Goal: Task Accomplishment & Management: Manage account settings

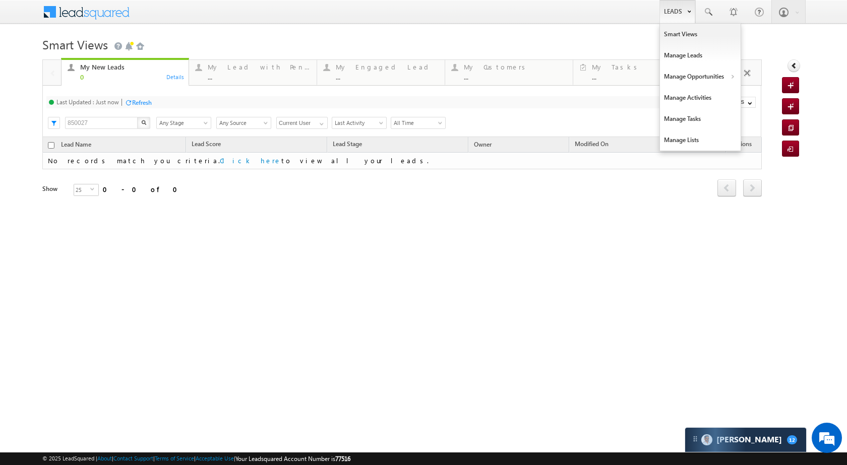
click at [678, 7] on link "Leads" at bounding box center [677, 11] width 36 height 23
click at [697, 76] on link "Manage Opportunities" at bounding box center [700, 76] width 81 height 21
click at [675, 10] on link "Leads" at bounding box center [677, 11] width 36 height 23
click at [692, 69] on link "Manage Opportunities" at bounding box center [700, 76] width 81 height 21
click at [757, 97] on link "Customers Leads" at bounding box center [787, 98] width 92 height 21
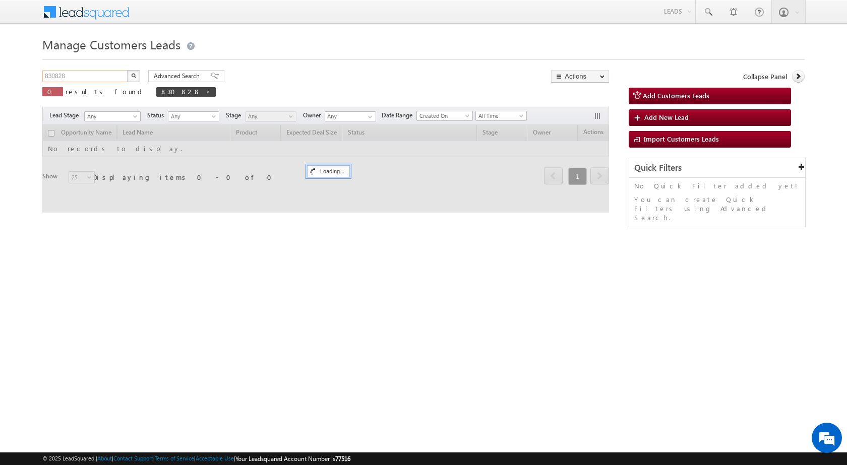
click at [86, 73] on input "830828" at bounding box center [85, 76] width 86 height 12
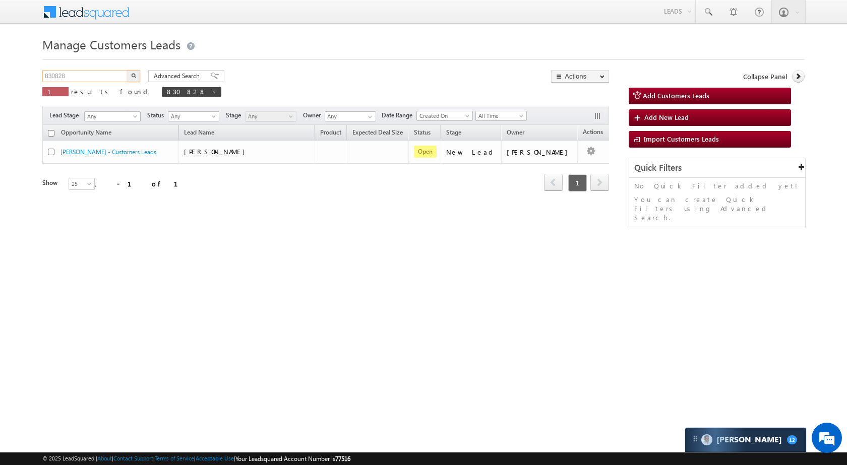
click at [86, 80] on input "830828" at bounding box center [85, 76] width 86 height 12
paste input "41669"
type input "841669"
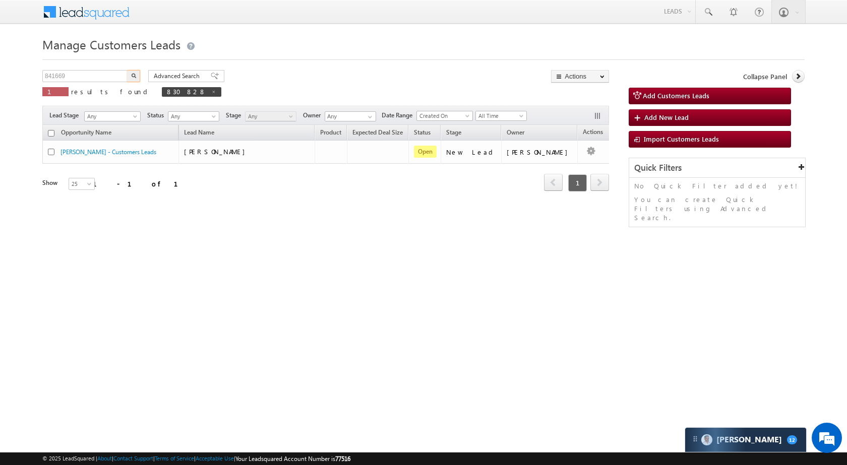
click at [133, 82] on button "button" at bounding box center [133, 76] width 13 height 12
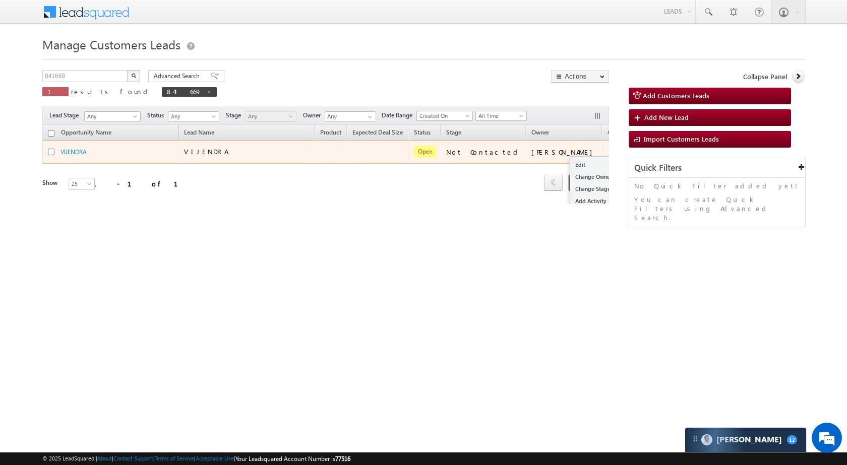
click at [610, 150] on button "button" at bounding box center [615, 152] width 10 height 10
click at [570, 163] on link "Edit" at bounding box center [595, 165] width 50 height 12
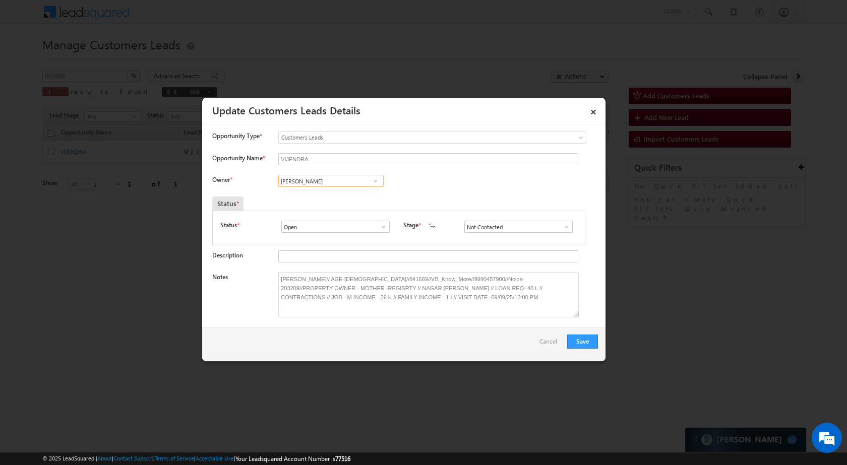
click at [347, 184] on input "Satya Prakash Tiwari" at bounding box center [330, 181] width 105 height 12
paste input "Rohit"
click at [343, 198] on span "rohit.tiwari@sgrlimited.in" at bounding box center [327, 201] width 91 height 8
type input "Rohit Tiwari"
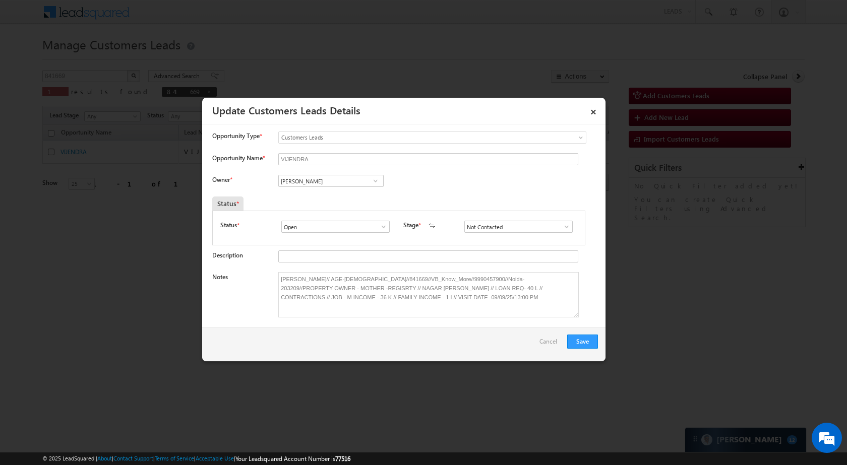
click at [561, 224] on span at bounding box center [566, 227] width 10 height 8
click at [499, 310] on link "Sale Marked" at bounding box center [518, 311] width 108 height 12
type input "Sale Marked"
click at [596, 337] on button "Save" at bounding box center [582, 342] width 31 height 14
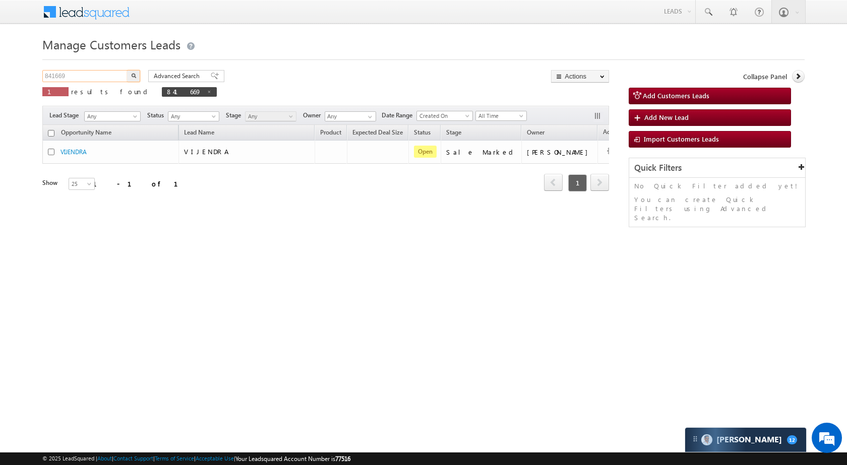
click at [111, 73] on input "841669" at bounding box center [85, 76] width 86 height 12
paste input "54004"
click at [131, 75] on img "button" at bounding box center [133, 75] width 5 height 5
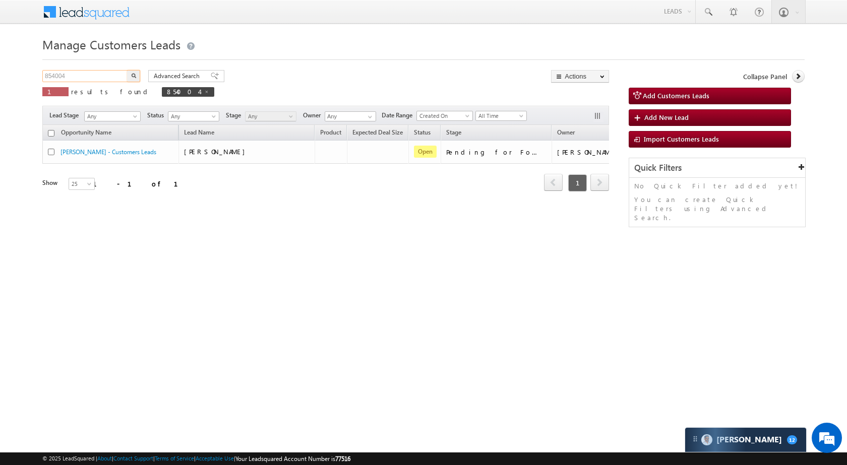
click at [88, 75] on input "854004" at bounding box center [85, 76] width 86 height 12
paste input "11017"
click at [126, 76] on input "811017" at bounding box center [85, 76] width 86 height 12
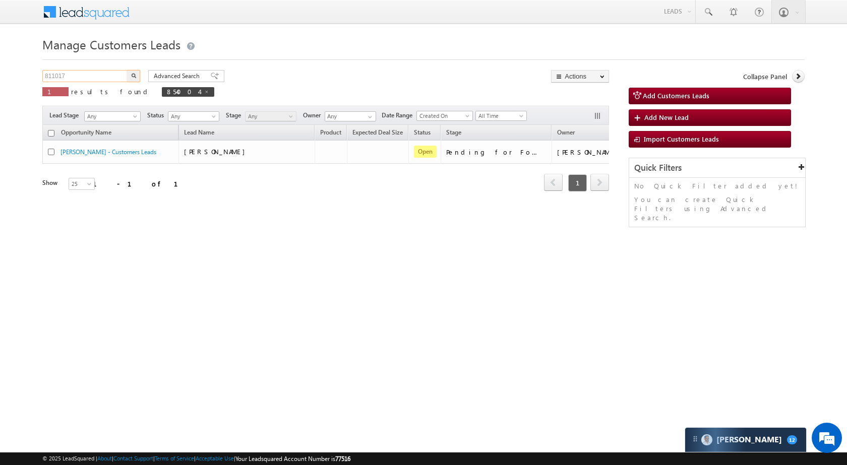
type input "811017"
click at [133, 75] on img "button" at bounding box center [133, 75] width 5 height 5
